Goal: Task Accomplishment & Management: Use online tool/utility

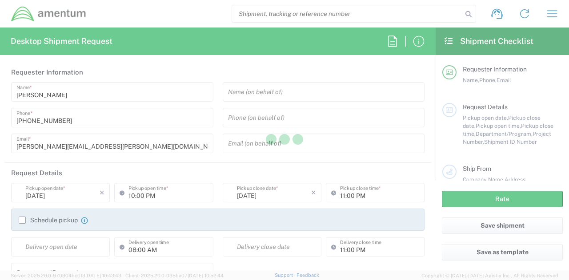
type input "[GEOGRAPHIC_DATA]"
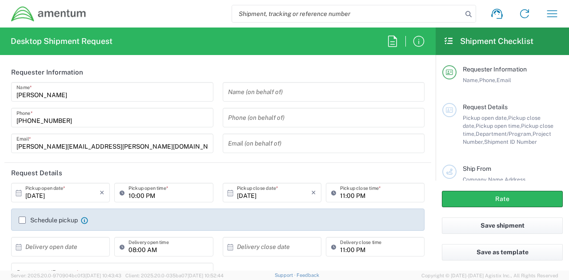
type input "Eglin Air Force Base Aircraft Maintenance"
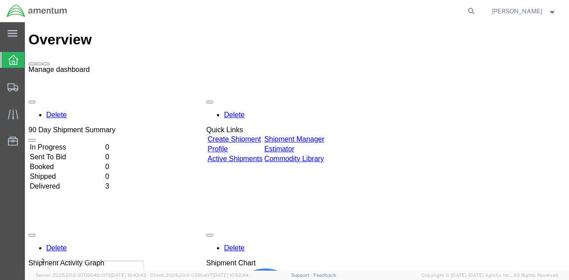
click at [46, 64] on span at bounding box center [46, 64] width 0 height 0
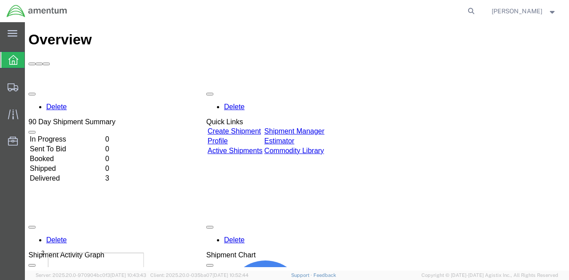
click at [515, 12] on span "[PERSON_NAME]" at bounding box center [516, 11] width 51 height 10
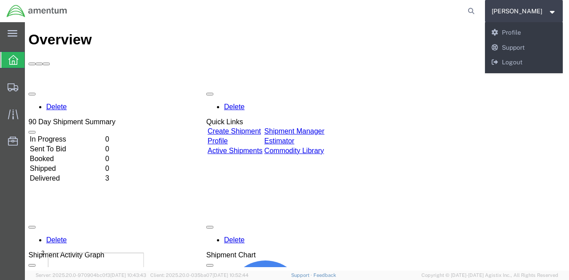
click at [470, 58] on div at bounding box center [296, 62] width 537 height 8
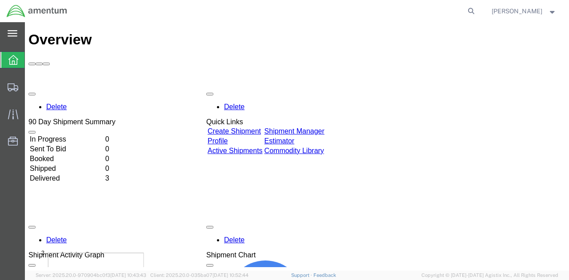
click at [11, 37] on svg-icon at bounding box center [13, 33] width 10 height 9
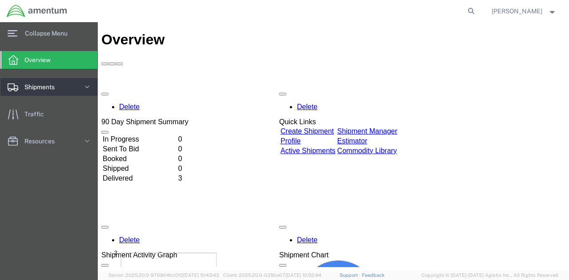
click at [53, 85] on span "Shipments" at bounding box center [42, 87] width 36 height 18
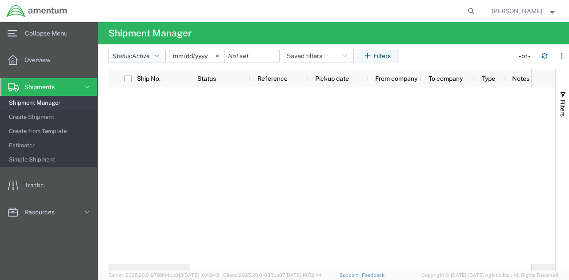
click at [157, 55] on button "Status: Active" at bounding box center [136, 56] width 57 height 14
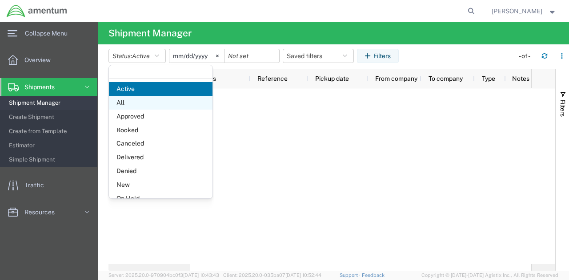
click at [154, 101] on span "All" at bounding box center [161, 103] width 104 height 14
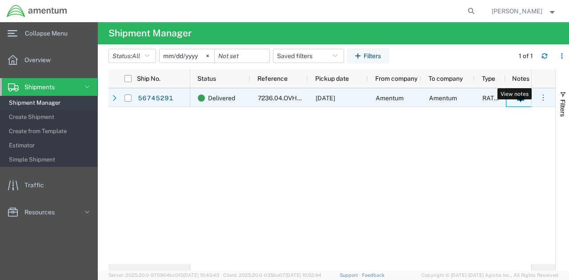
click at [522, 99] on icon at bounding box center [520, 99] width 7 height 8
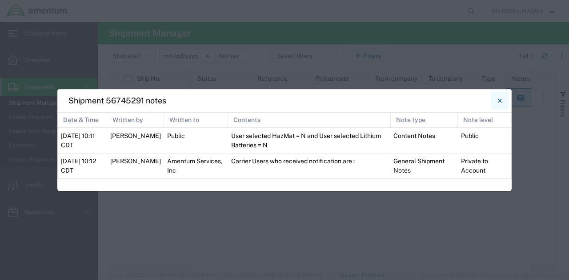
click at [501, 96] on icon "Close" at bounding box center [500, 101] width 4 height 11
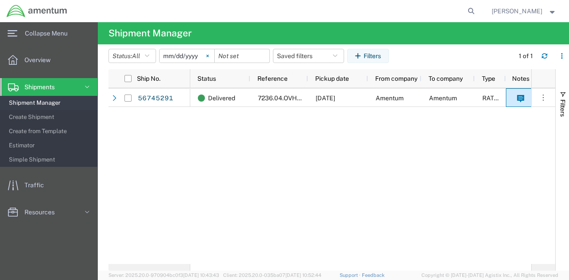
click at [208, 54] on svg-icon at bounding box center [207, 55] width 13 height 13
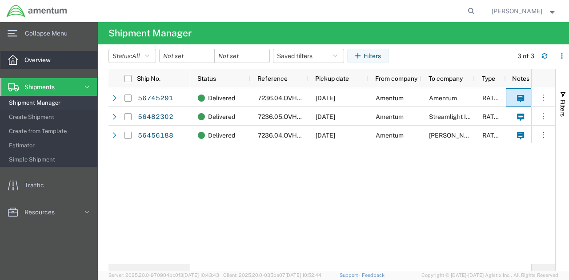
click at [51, 58] on span "Overview" at bounding box center [40, 60] width 32 height 18
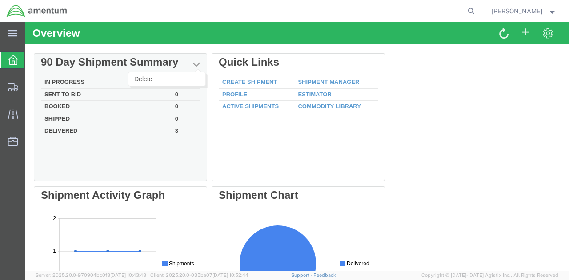
click at [196, 63] on span "button" at bounding box center [196, 64] width 8 height 9
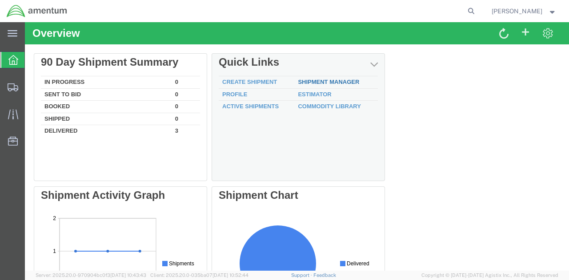
click at [314, 80] on link "Shipment Manager" at bounding box center [328, 82] width 61 height 7
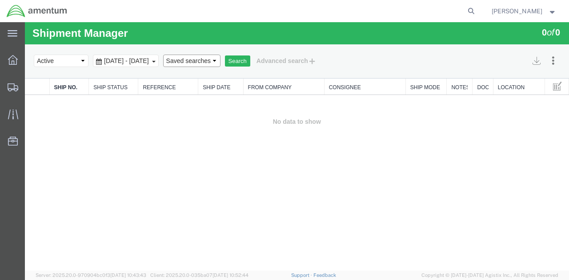
click at [220, 58] on select "Saved searches" at bounding box center [191, 61] width 57 height 12
click at [151, 60] on span "[DATE] - [DATE]" at bounding box center [126, 60] width 49 height 7
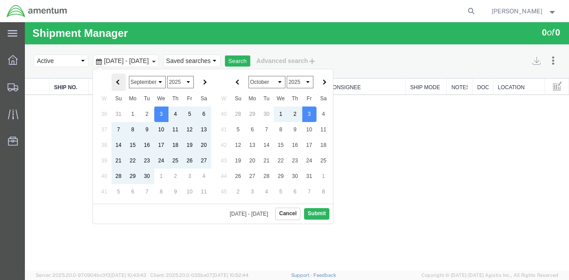
click at [113, 82] on th at bounding box center [119, 82] width 14 height 17
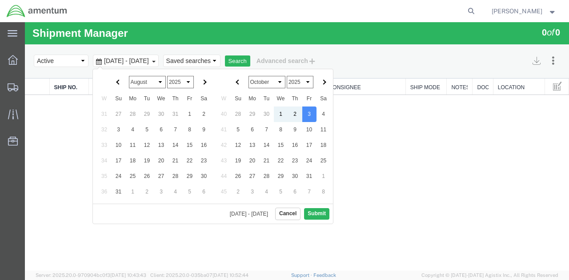
click at [113, 82] on th at bounding box center [119, 82] width 14 height 17
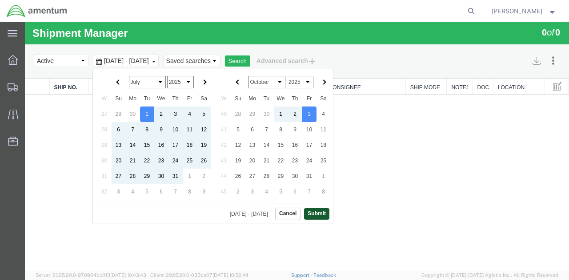
click at [326, 212] on button "Submit" at bounding box center [316, 213] width 25 height 11
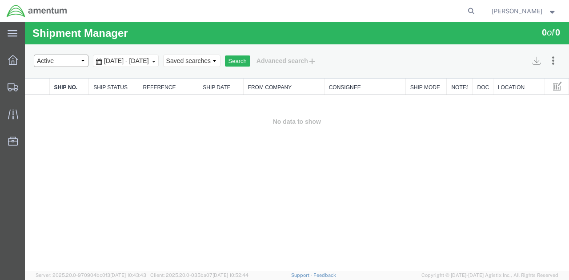
click at [83, 59] on select "Select status Active All Shipments Approved Booked Canceled Delivered Denied Ne…" at bounding box center [61, 61] width 55 height 12
select select "ALL"
click at [34, 55] on select "Select status Active All Shipments Approved Booked Canceled Delivered Denied Ne…" at bounding box center [61, 61] width 55 height 12
click at [250, 63] on button "Search" at bounding box center [237, 62] width 25 height 12
